Goal: Go to known website: Access a specific website the user already knows

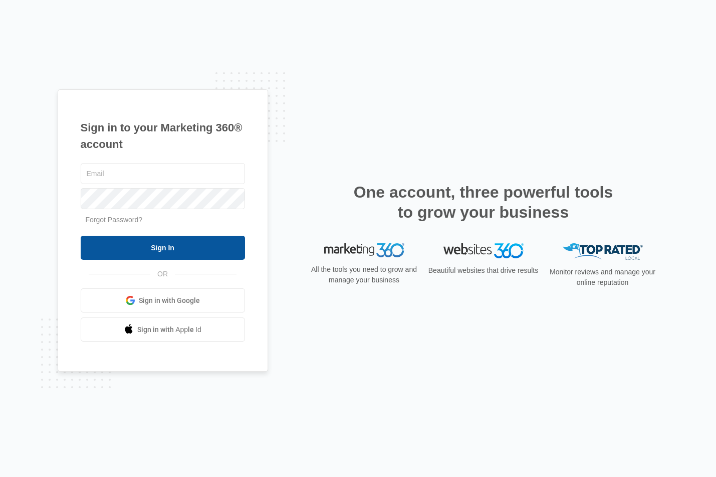
type input "[PERSON_NAME][EMAIL_ADDRESS][PERSON_NAME][DOMAIN_NAME]"
click at [171, 254] on input "Sign In" at bounding box center [163, 248] width 164 height 24
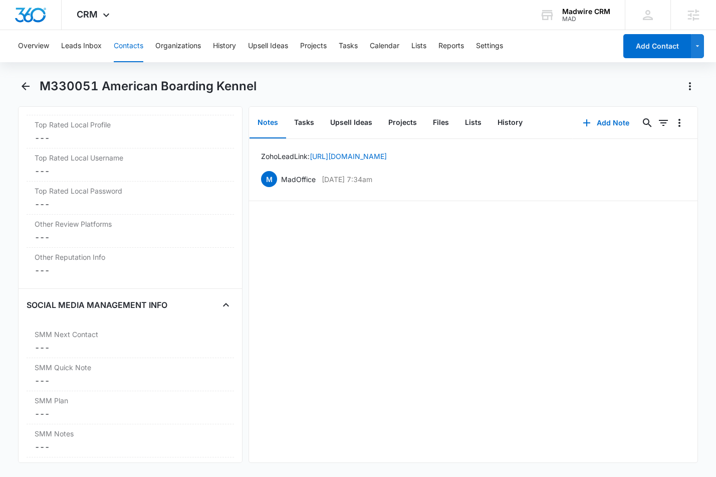
scroll to position [4911, 0]
